Goal: Transaction & Acquisition: Purchase product/service

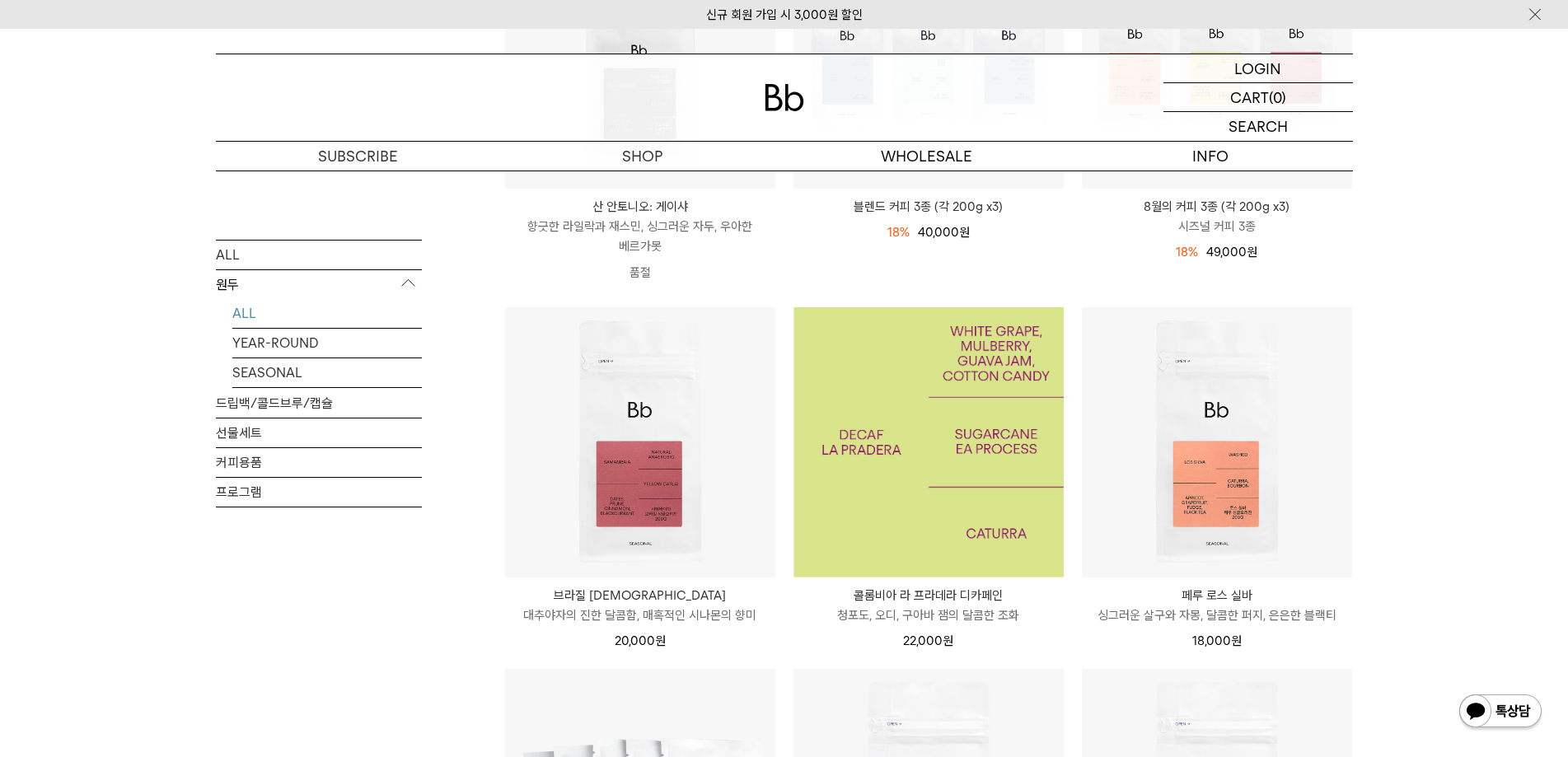
scroll to position [659, 0]
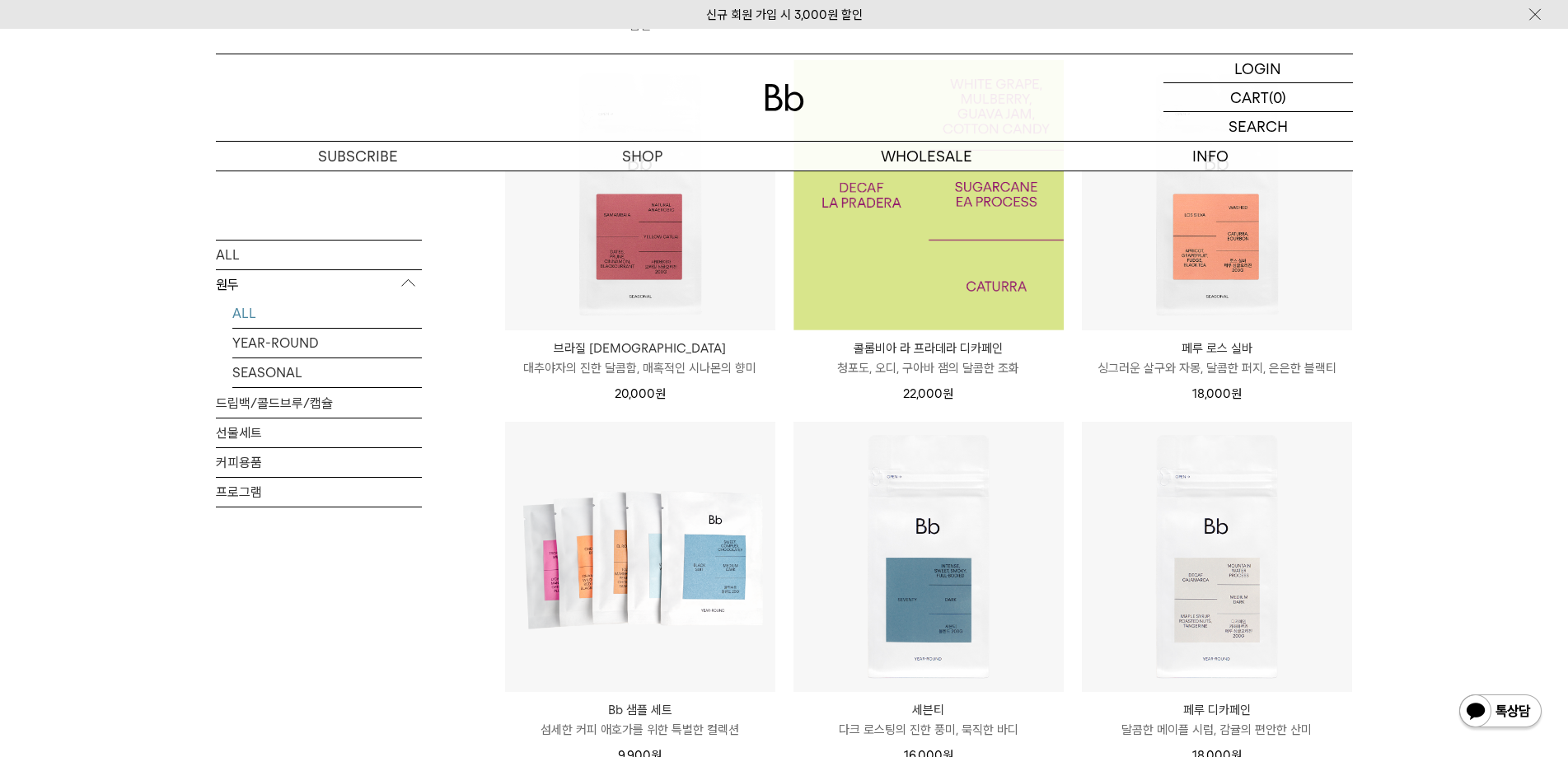
click at [902, 266] on img at bounding box center [927, 195] width 270 height 270
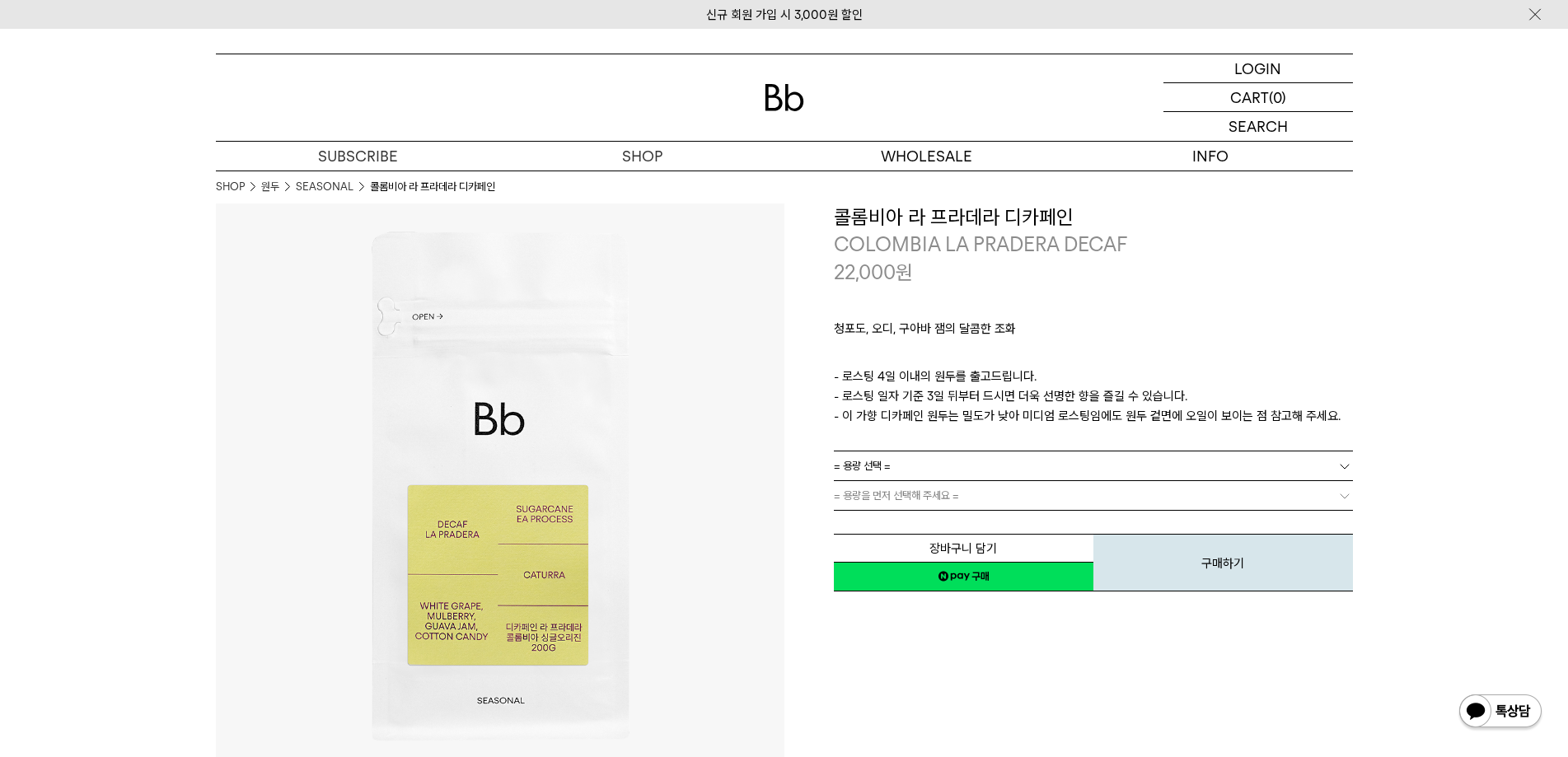
click at [876, 474] on span "= 용량 선택 =" at bounding box center [862, 465] width 56 height 29
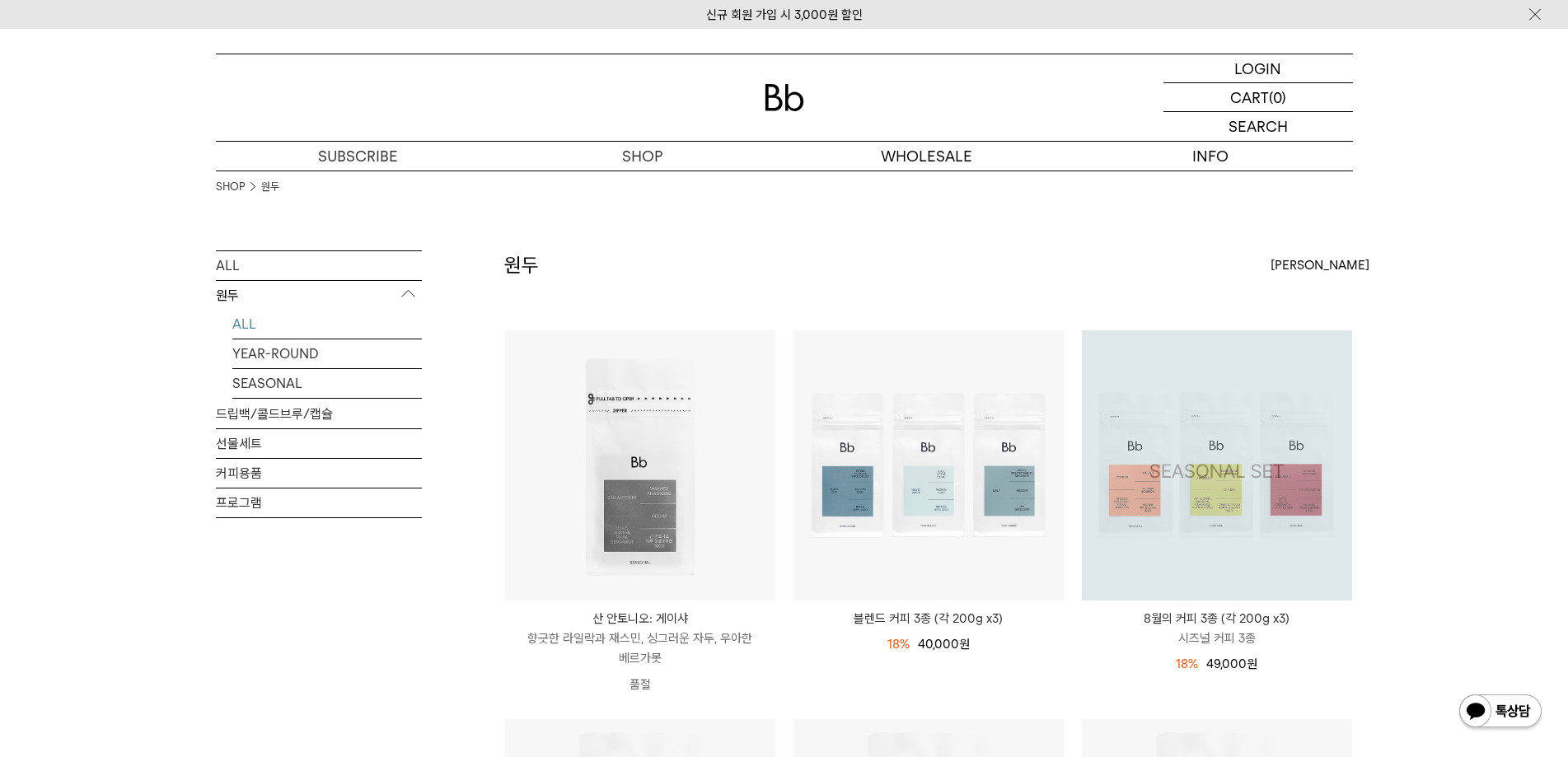
click at [1222, 488] on img at bounding box center [1216, 465] width 270 height 270
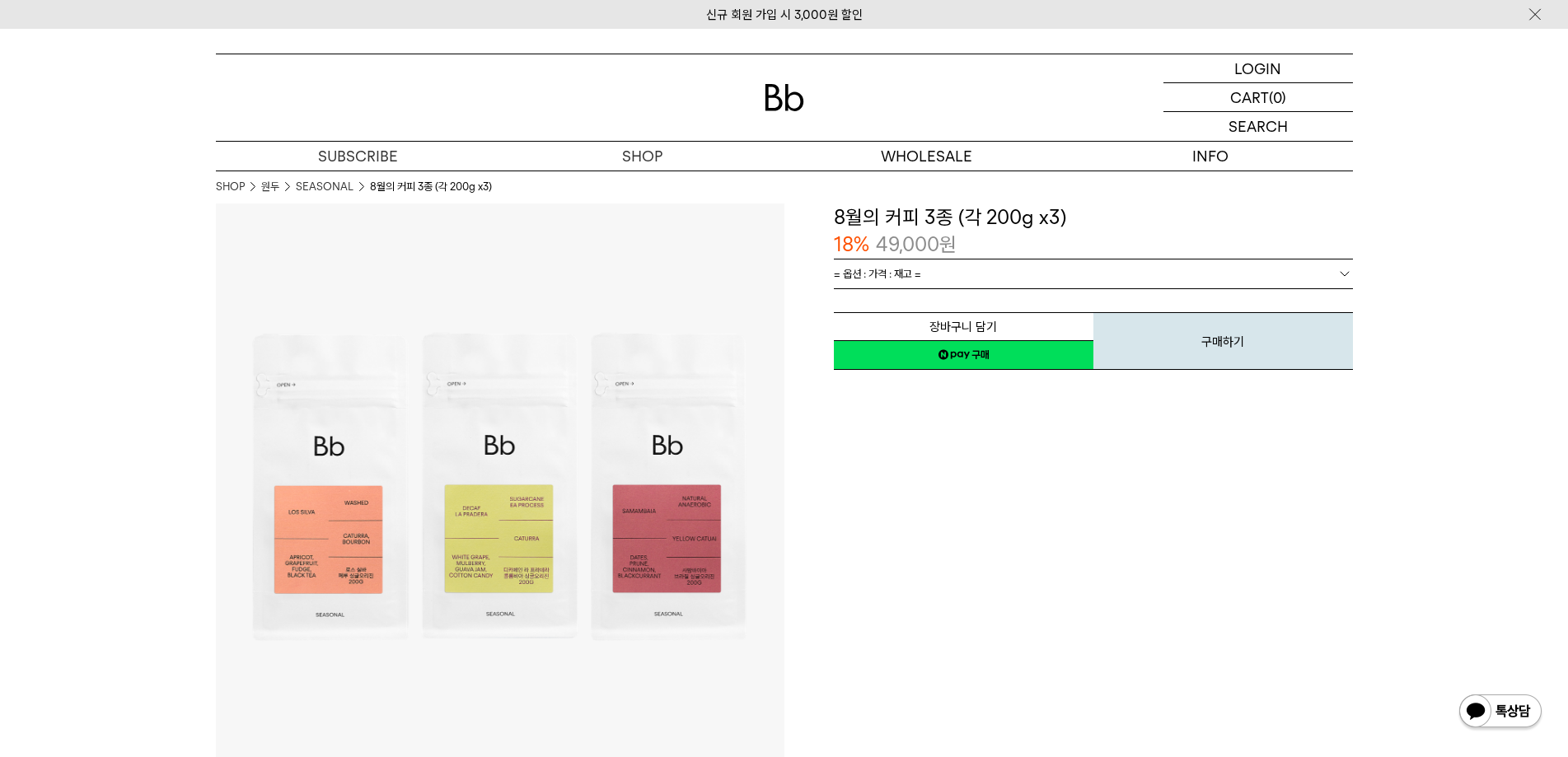
click at [959, 261] on link "= 옵션 : 가격 : 재고 =" at bounding box center [1093, 274] width 519 height 29
